Goal: Transaction & Acquisition: Download file/media

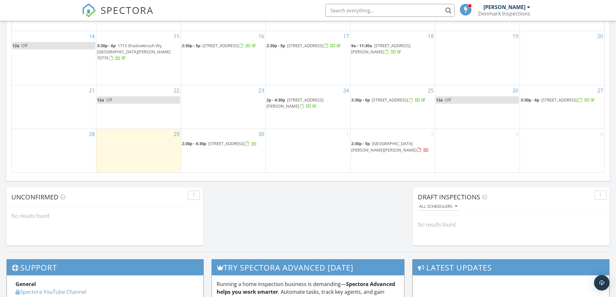
scroll to position [599, 626]
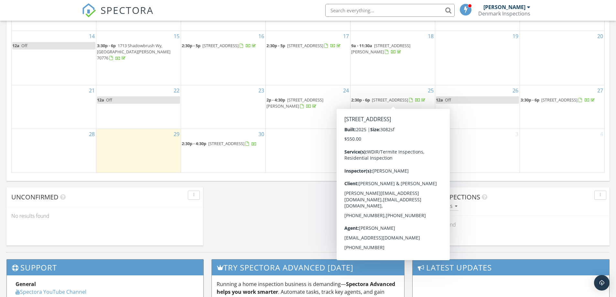
click at [408, 97] on span "[STREET_ADDRESS]" at bounding box center [390, 100] width 36 height 6
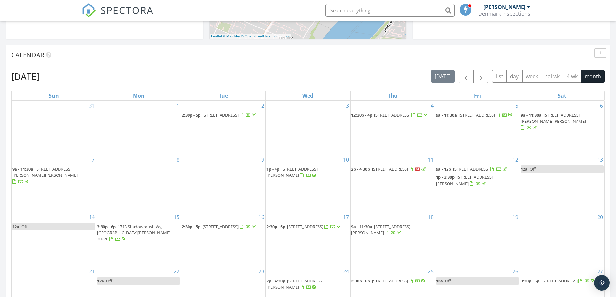
scroll to position [259, 0]
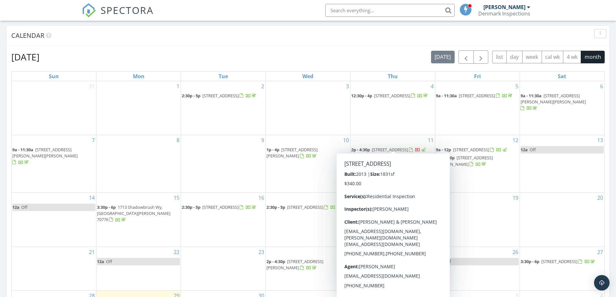
click at [406, 147] on span "41125 Merrimac Dr, Sorrento 70778" at bounding box center [390, 150] width 36 height 6
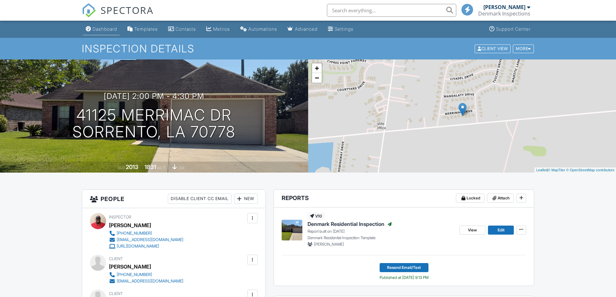
click at [105, 27] on div "Dashboard" at bounding box center [104, 28] width 25 height 5
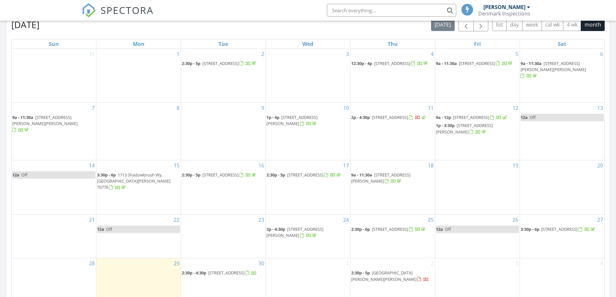
scroll to position [3, 3]
click at [310, 114] on span "11222 Sheets Rd, Gonzales 70737" at bounding box center [291, 120] width 51 height 12
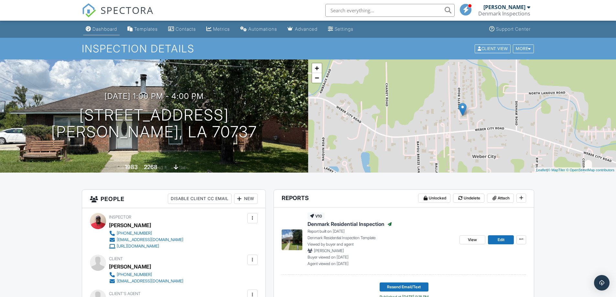
click at [108, 28] on div "Dashboard" at bounding box center [104, 28] width 25 height 5
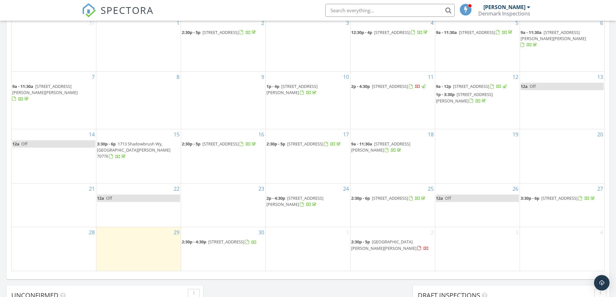
scroll to position [323, 0]
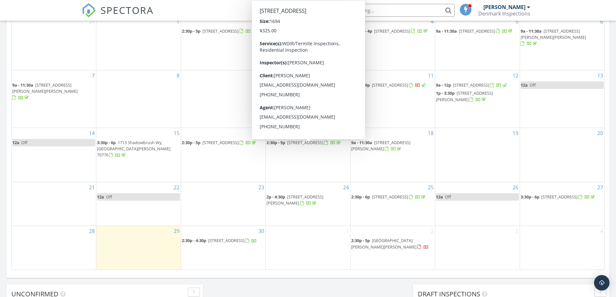
click at [323, 146] on span "14761 Brightview Ct, Baton Rouge 70819" at bounding box center [305, 143] width 36 height 6
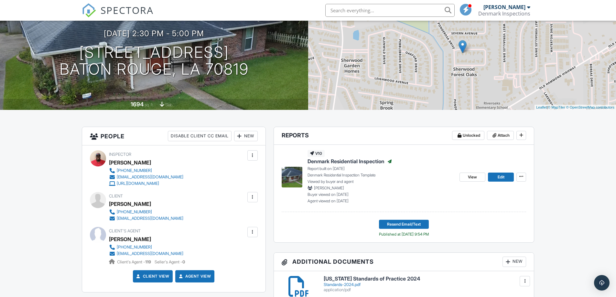
scroll to position [65, 0]
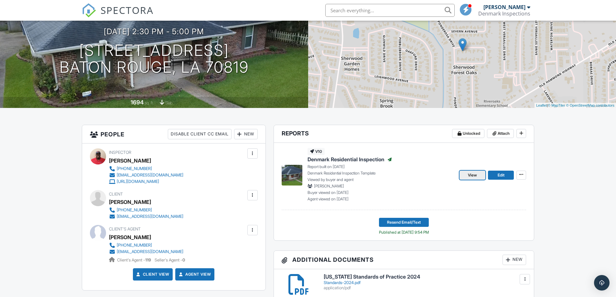
click at [472, 173] on span "View" at bounding box center [472, 175] width 9 height 6
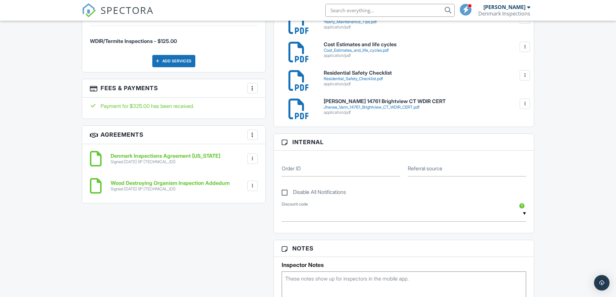
scroll to position [388, 0]
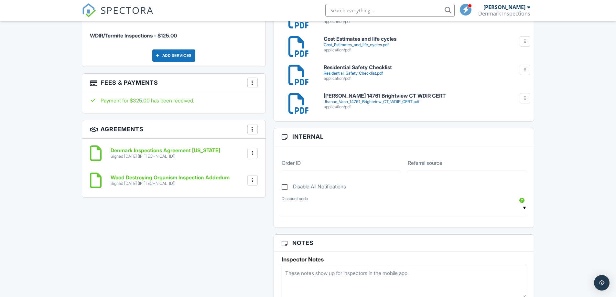
click at [252, 152] on div at bounding box center [252, 153] width 6 height 6
click at [236, 203] on li "Download" at bounding box center [235, 203] width 37 height 16
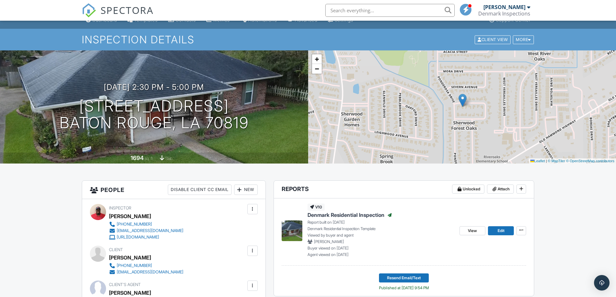
scroll to position [0, 0]
